Goal: Unclear

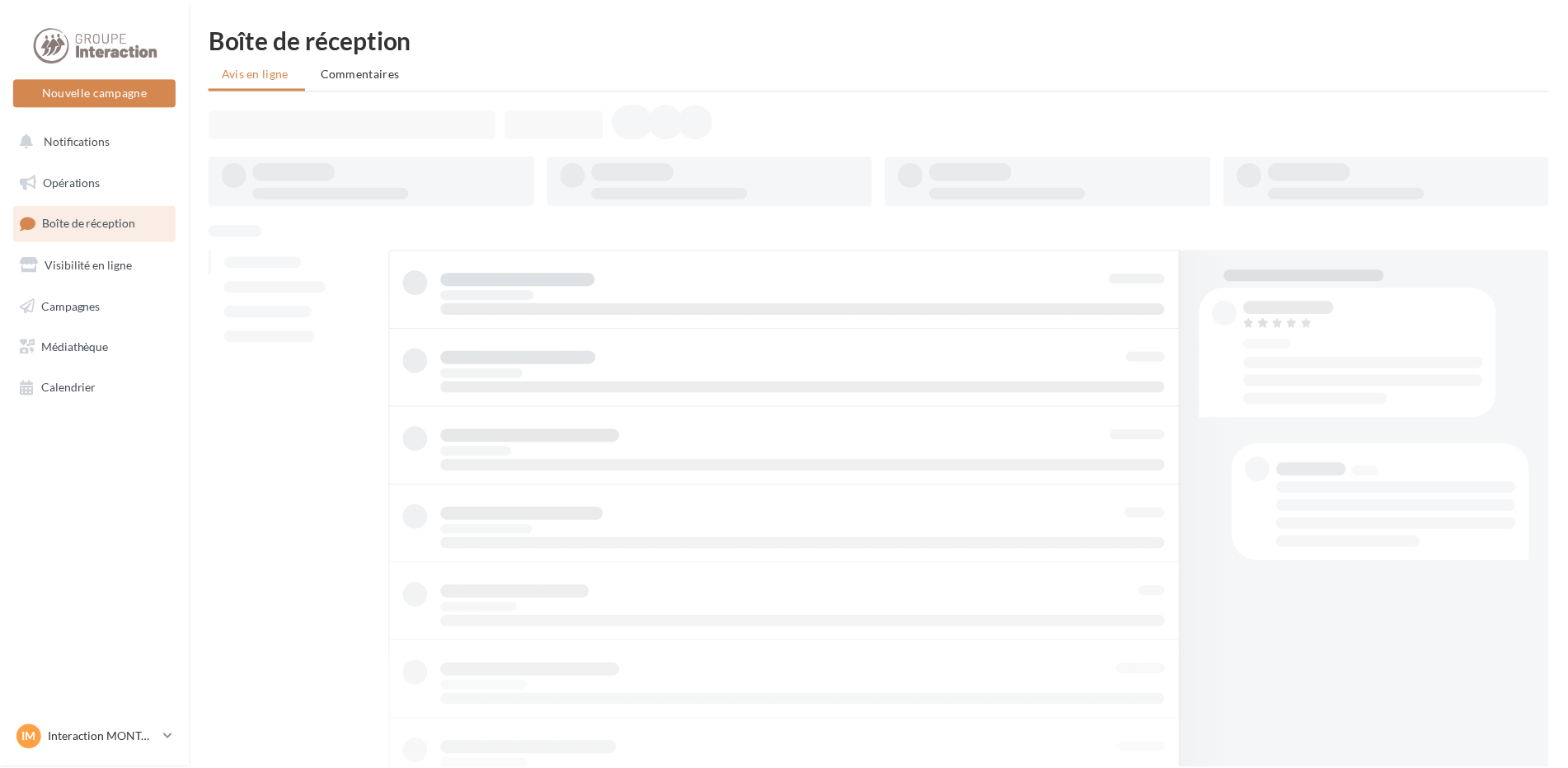
scroll to position [26, 0]
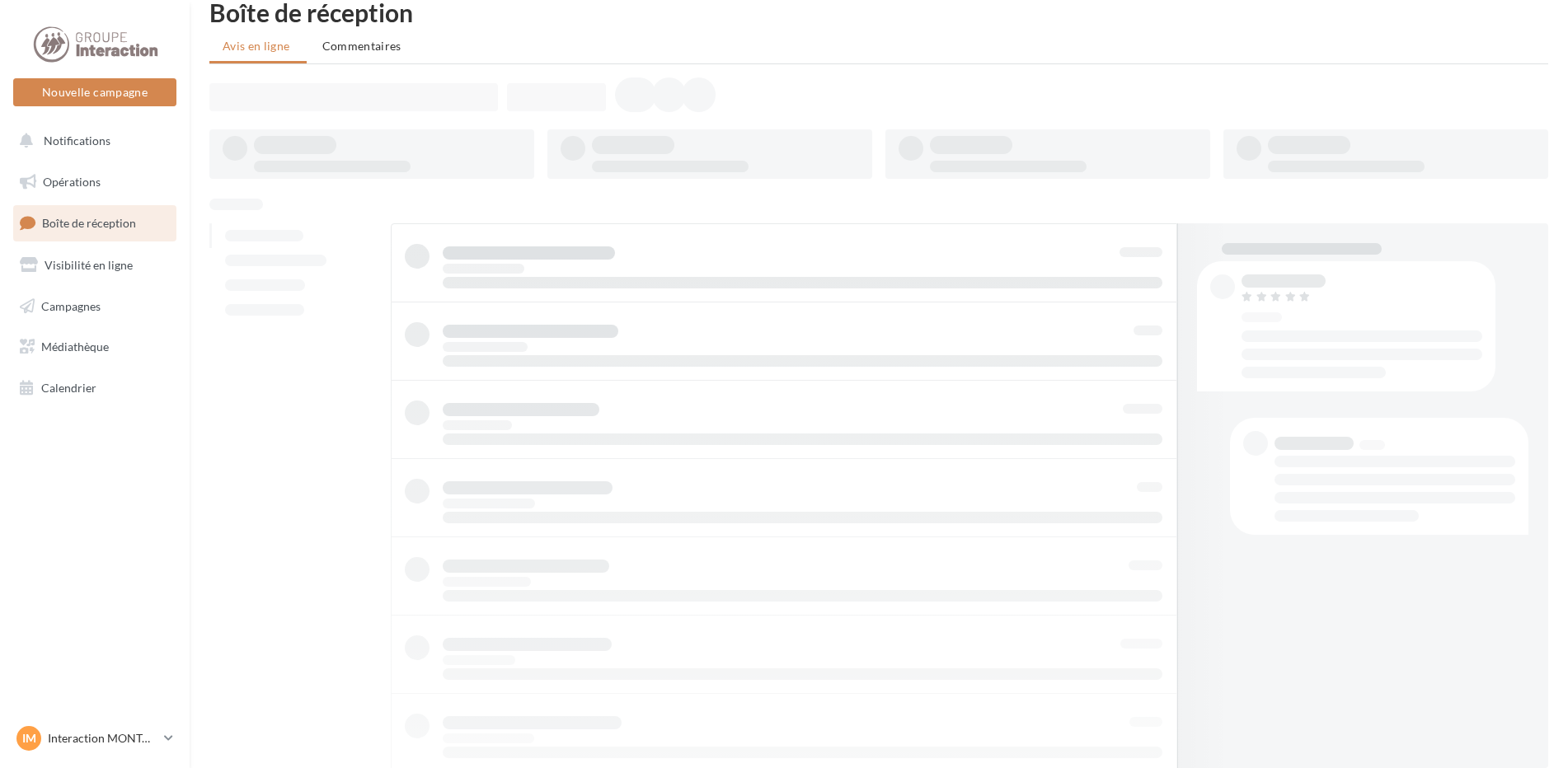
scroll to position [26, 0]
